Goal: Find contact information: Find contact information

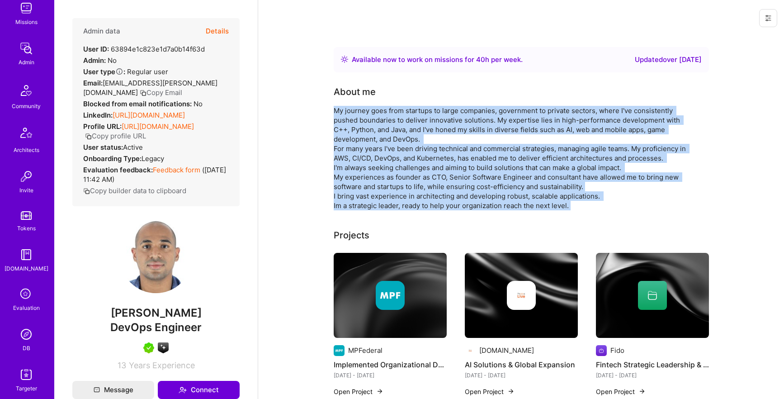
scroll to position [179, 0]
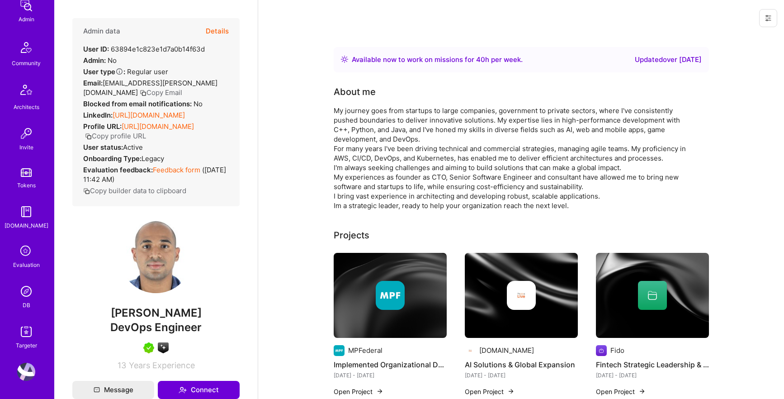
click at [29, 279] on div "1 Notifications Discovery Missions Admin Community Architects Invite Tokens [DO…" at bounding box center [27, 111] width 54 height 478
click at [29, 298] on img at bounding box center [26, 291] width 18 height 18
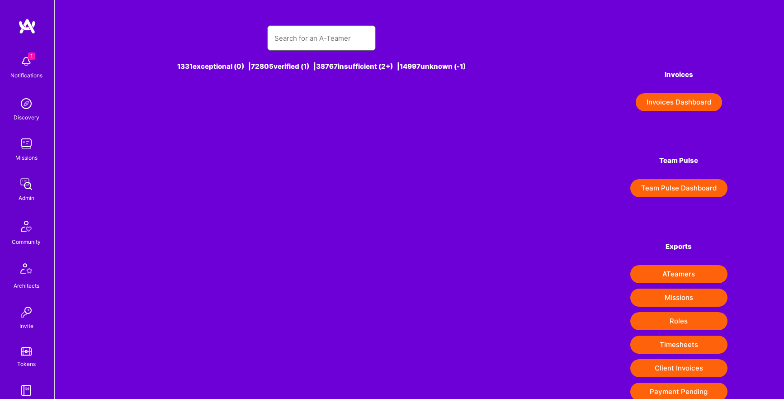
click at [293, 37] on input "text" at bounding box center [322, 38] width 94 height 23
type input "[PERSON_NAME]"
click at [341, 113] on div "[PERSON_NAME] [0]" at bounding box center [338, 107] width 65 height 12
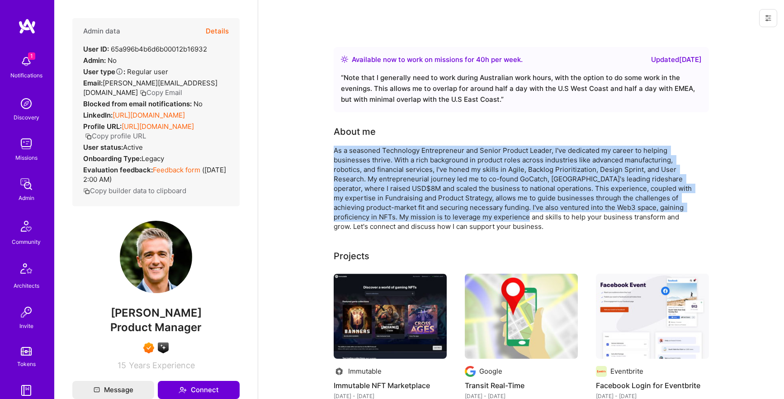
drag, startPoint x: 333, startPoint y: 150, endPoint x: 488, endPoint y: 216, distance: 168.2
click at [488, 216] on div "As a seasoned Technology Entrepreneur and Senior Product Leader, I've dedicated…" at bounding box center [515, 188] width 362 height 85
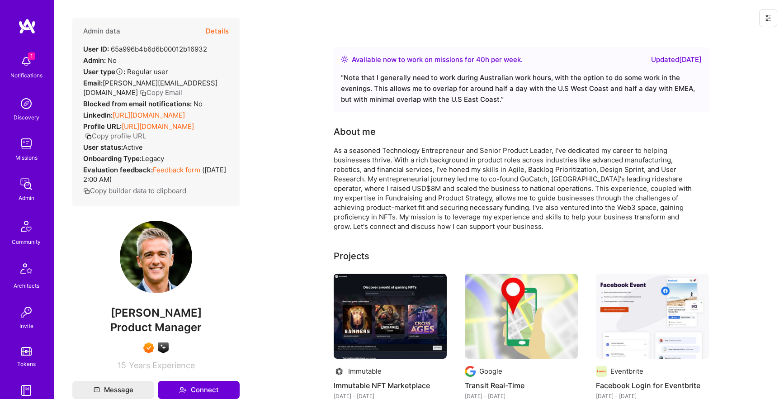
click at [339, 197] on div "As a seasoned Technology Entrepreneur and Senior Product Leader, I've dedicated…" at bounding box center [515, 188] width 362 height 85
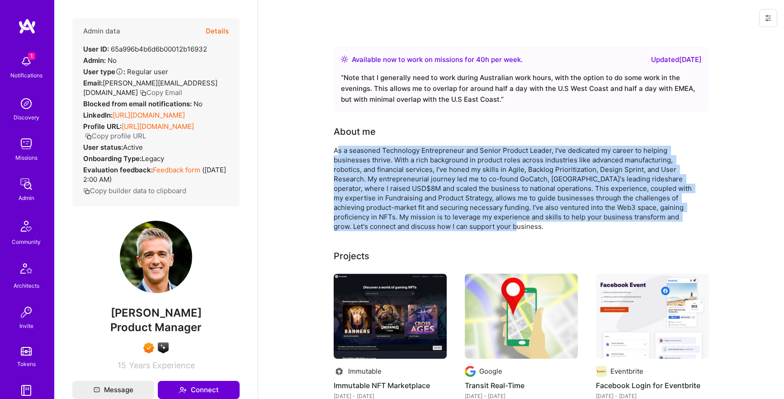
drag, startPoint x: 336, startPoint y: 148, endPoint x: 473, endPoint y: 220, distance: 155.4
click at [473, 220] on div "As a seasoned Technology Entrepreneur and Senior Product Leader, I've dedicated…" at bounding box center [515, 188] width 362 height 85
drag, startPoint x: 335, startPoint y: 149, endPoint x: 478, endPoint y: 224, distance: 161.6
click at [478, 225] on div "As a seasoned Technology Entrepreneur and Senior Product Leader, I've dedicated…" at bounding box center [515, 188] width 362 height 85
copy div "As a seasoned Technology Entrepreneur and Senior Product Leader, I've dedicated…"
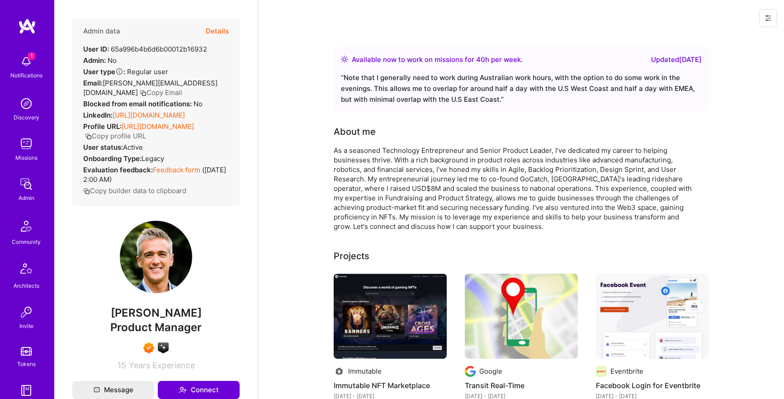
click at [183, 334] on span "Product Manager" at bounding box center [155, 327] width 91 height 13
copy span "Product Manager"
click at [182, 88] on button "Copy Email" at bounding box center [161, 92] width 43 height 9
